Goal: Task Accomplishment & Management: Manage account settings

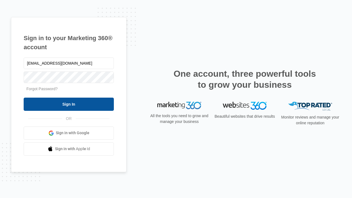
click at [69, 104] on input "Sign In" at bounding box center [69, 104] width 90 height 13
